Goal: Task Accomplishment & Management: Use online tool/utility

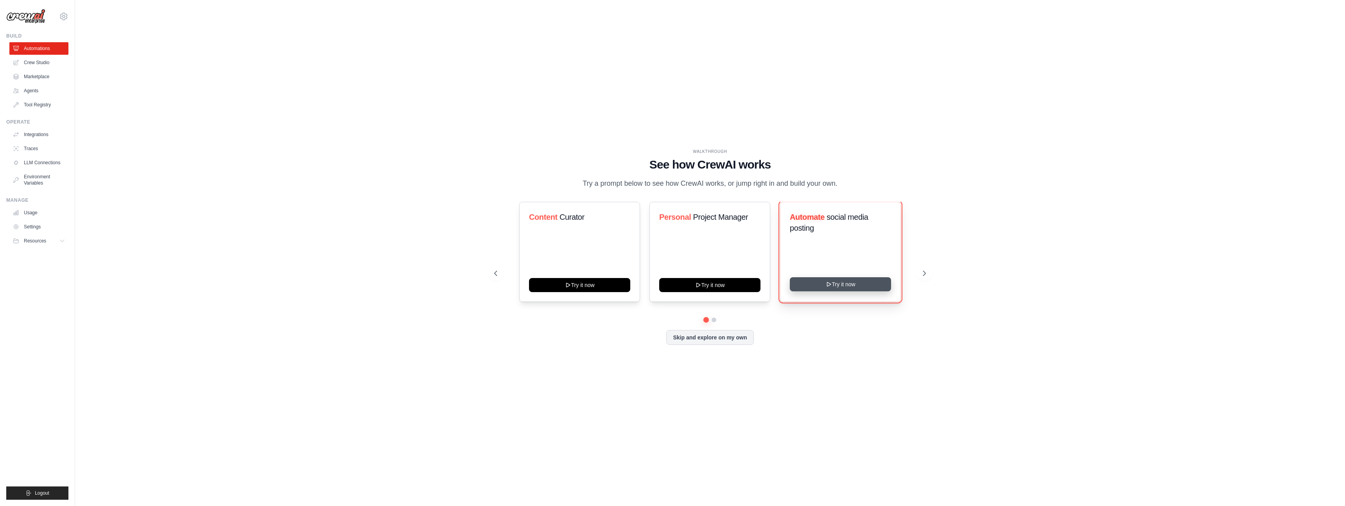
click at [829, 283] on icon at bounding box center [829, 284] width 4 height 4
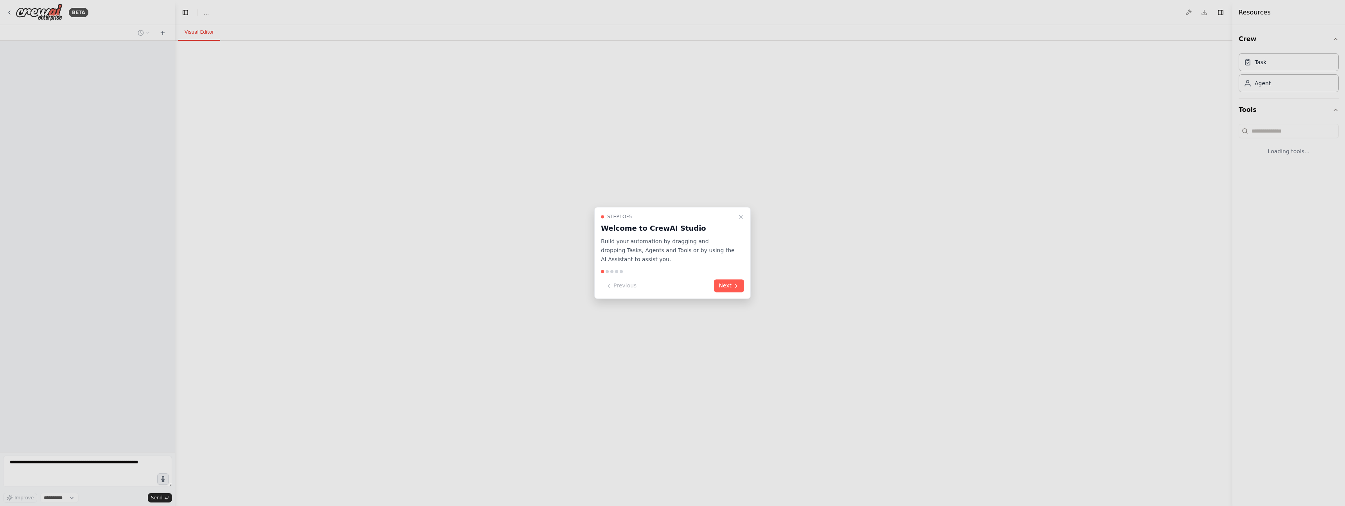
select select "****"
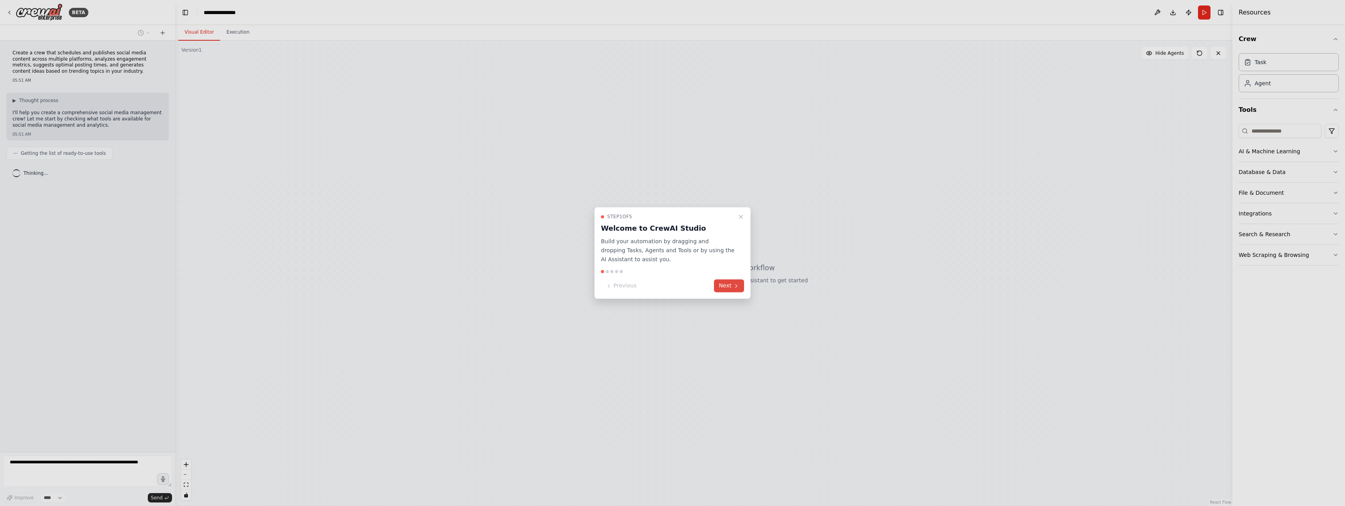
click at [736, 286] on icon at bounding box center [736, 285] width 2 height 3
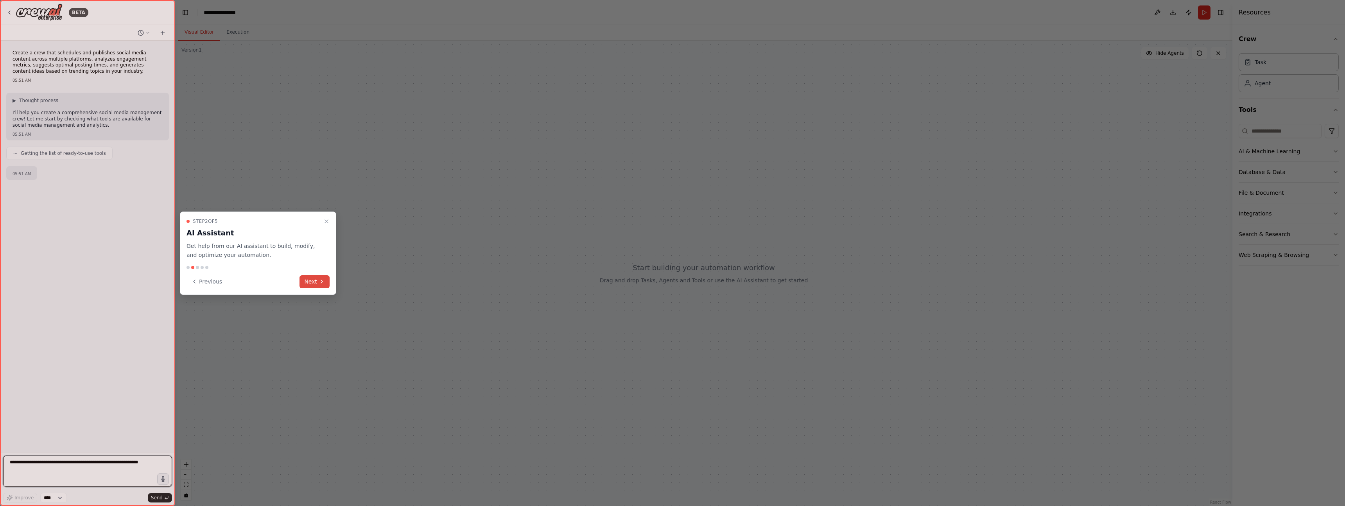
click at [317, 287] on button "Next" at bounding box center [314, 281] width 30 height 13
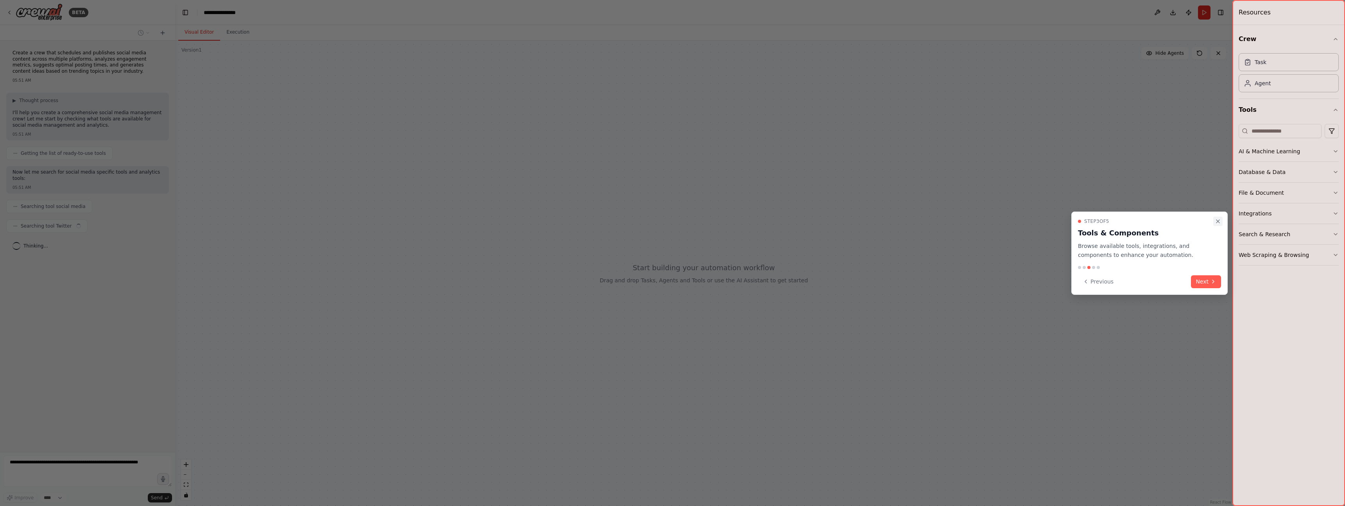
click at [1220, 221] on icon "Close walkthrough" at bounding box center [1218, 221] width 6 height 6
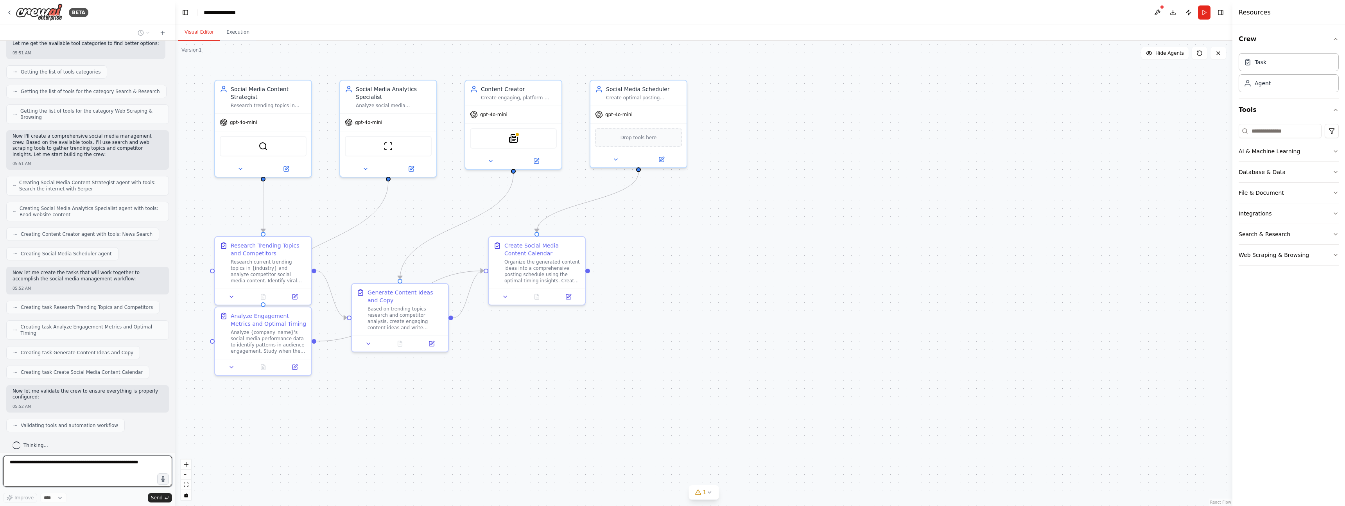
scroll to position [307, 0]
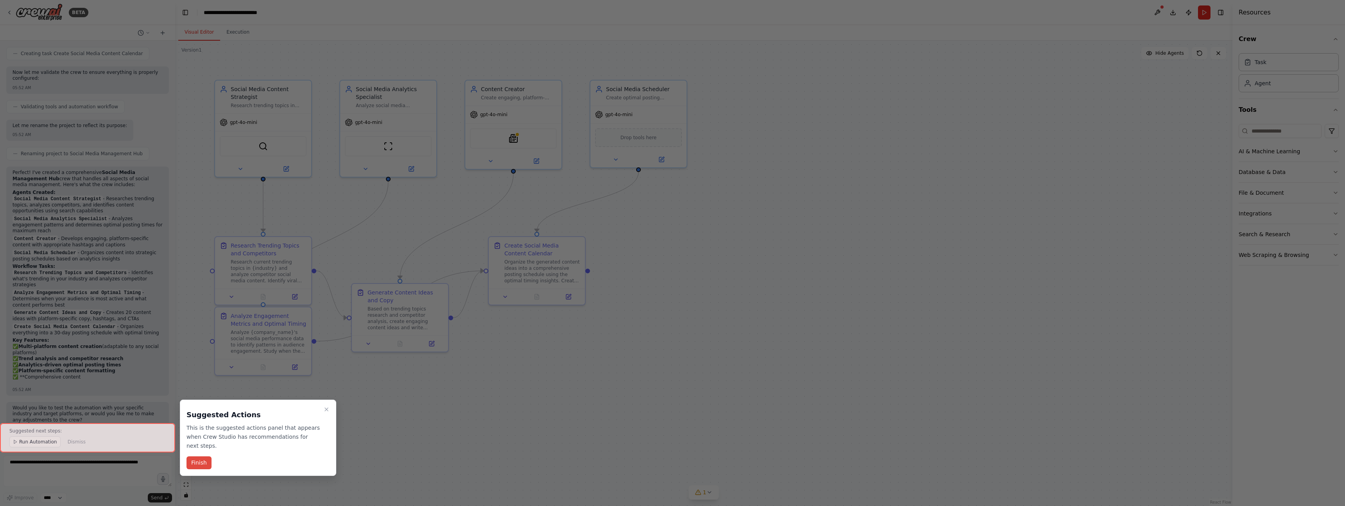
click at [198, 463] on button "Finish" at bounding box center [198, 462] width 25 height 13
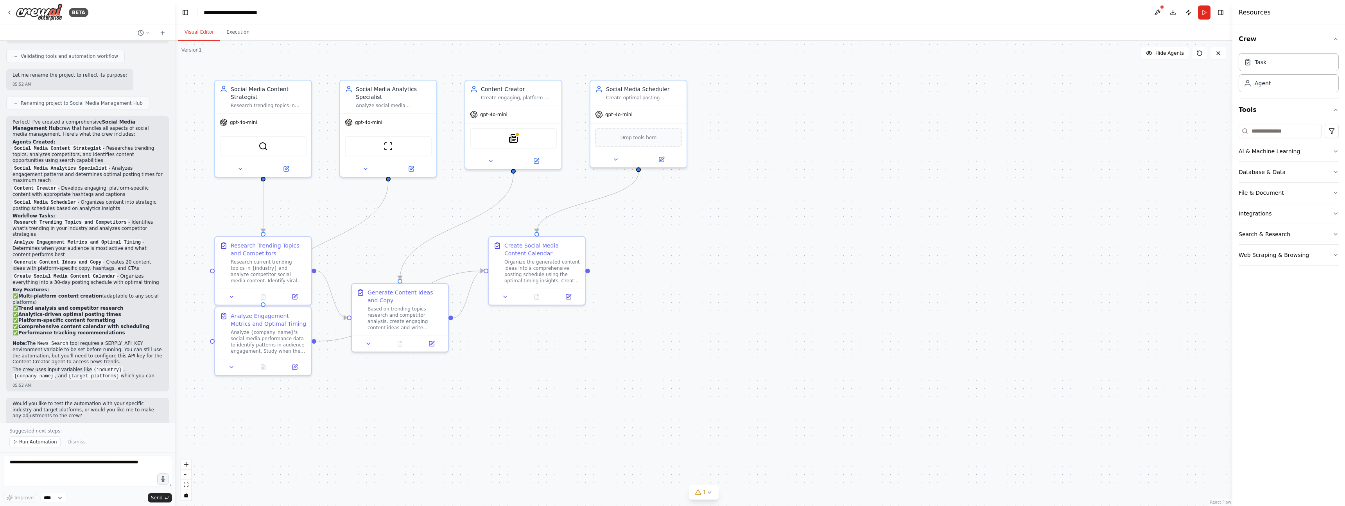
scroll to position [627, 0]
click at [268, 147] on div "SerperDevTool" at bounding box center [263, 144] width 87 height 20
click at [288, 166] on icon at bounding box center [286, 167] width 6 height 6
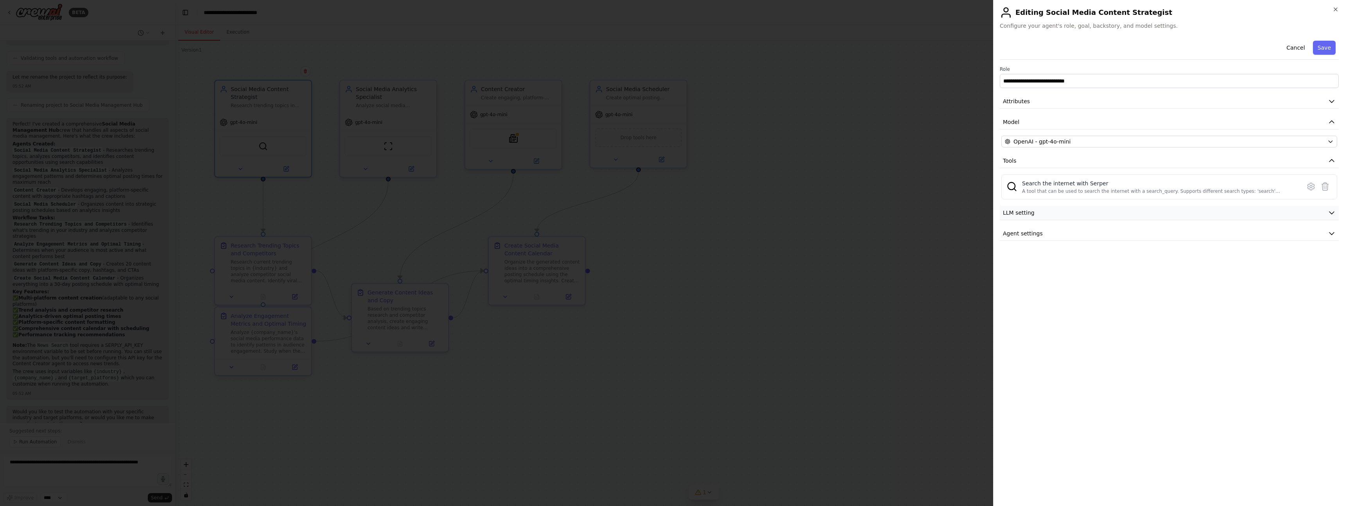
click at [1128, 213] on button "LLM setting" at bounding box center [1169, 213] width 339 height 14
click at [1098, 292] on button "Agent settings" at bounding box center [1169, 289] width 339 height 14
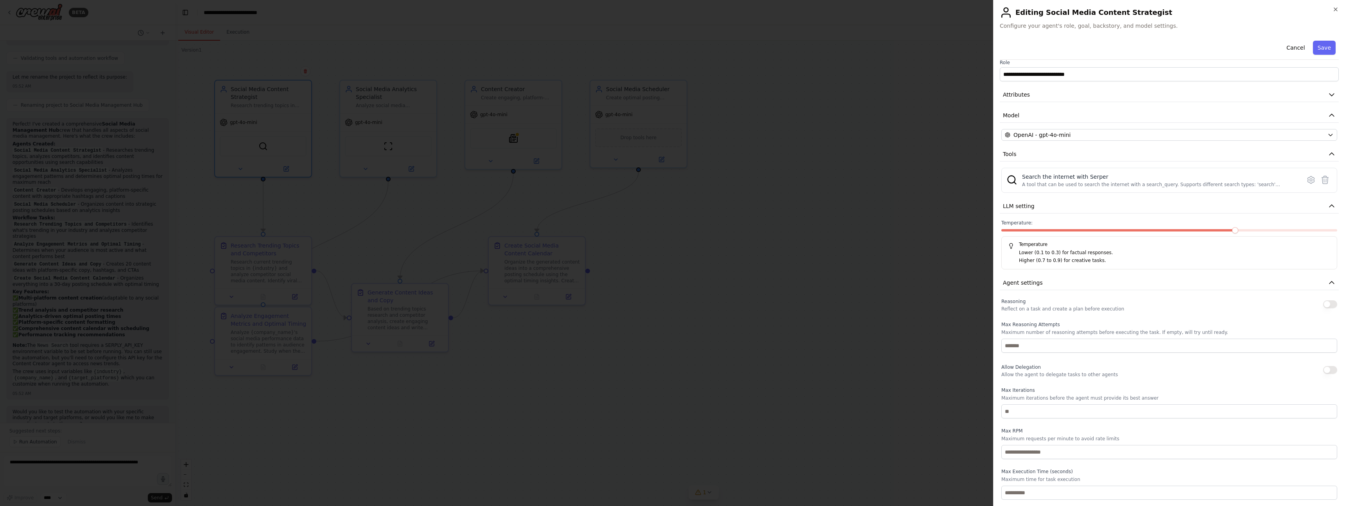
scroll to position [0, 0]
click at [1312, 186] on icon at bounding box center [1311, 186] width 2 height 2
